Goal: Task Accomplishment & Management: Manage account settings

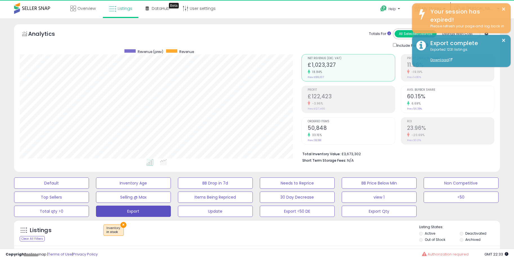
scroll to position [115, 282]
